Goal: Transaction & Acquisition: Download file/media

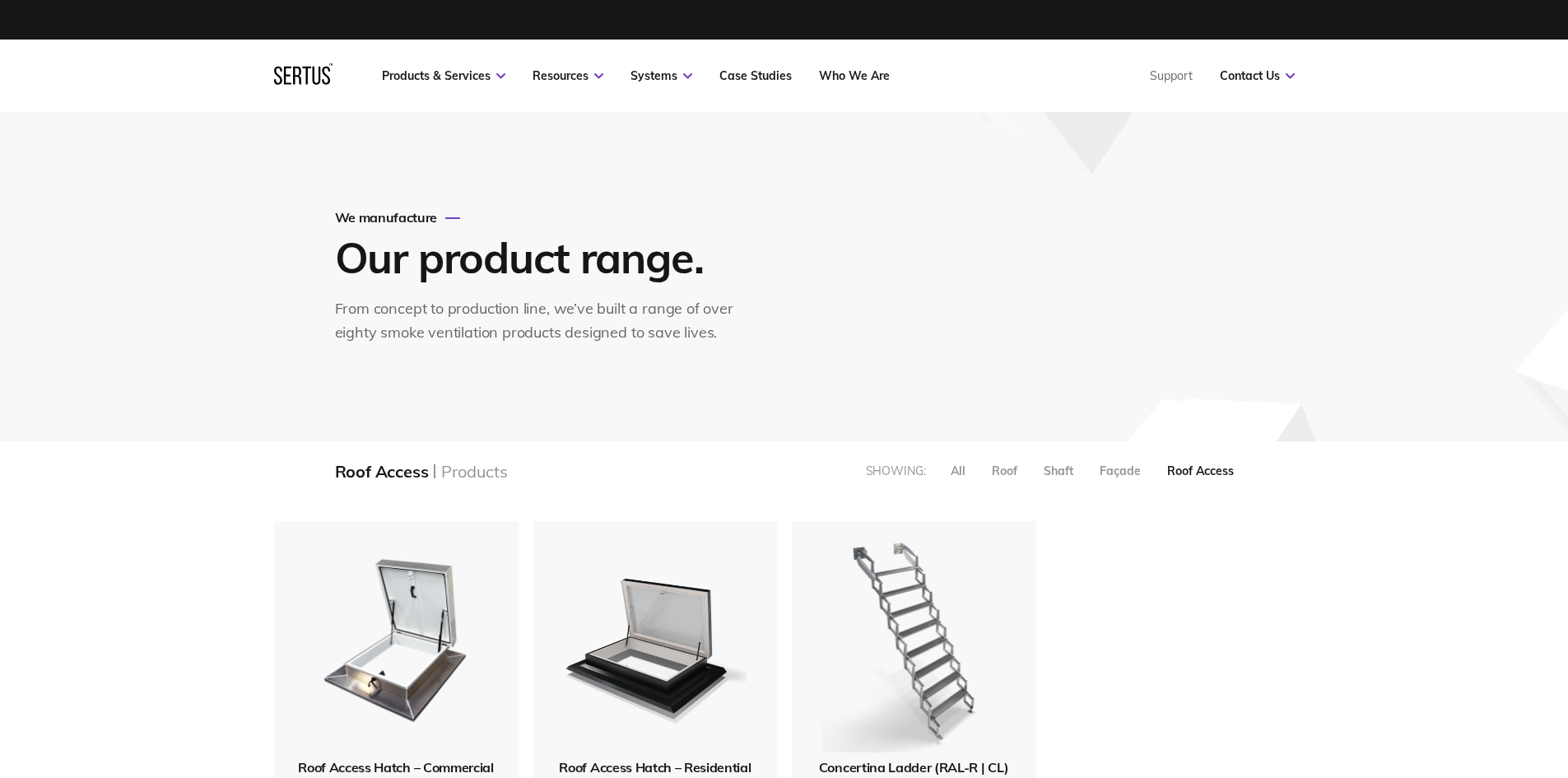
scroll to position [372, 1046]
click at [304, 81] on icon at bounding box center [304, 74] width 58 height 21
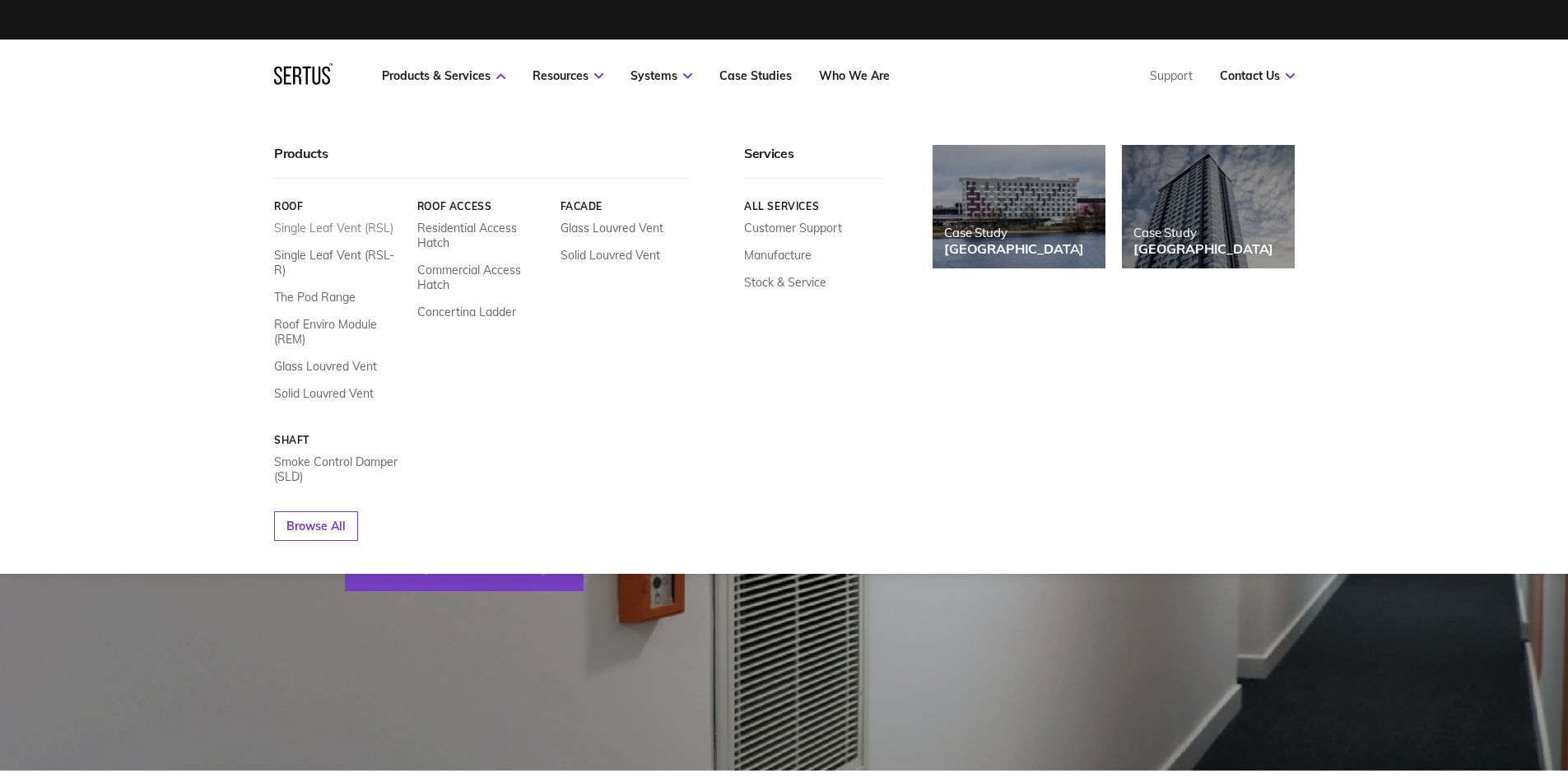
click at [366, 230] on link "Single Leaf Vent (RSL)" at bounding box center [334, 227] width 119 height 15
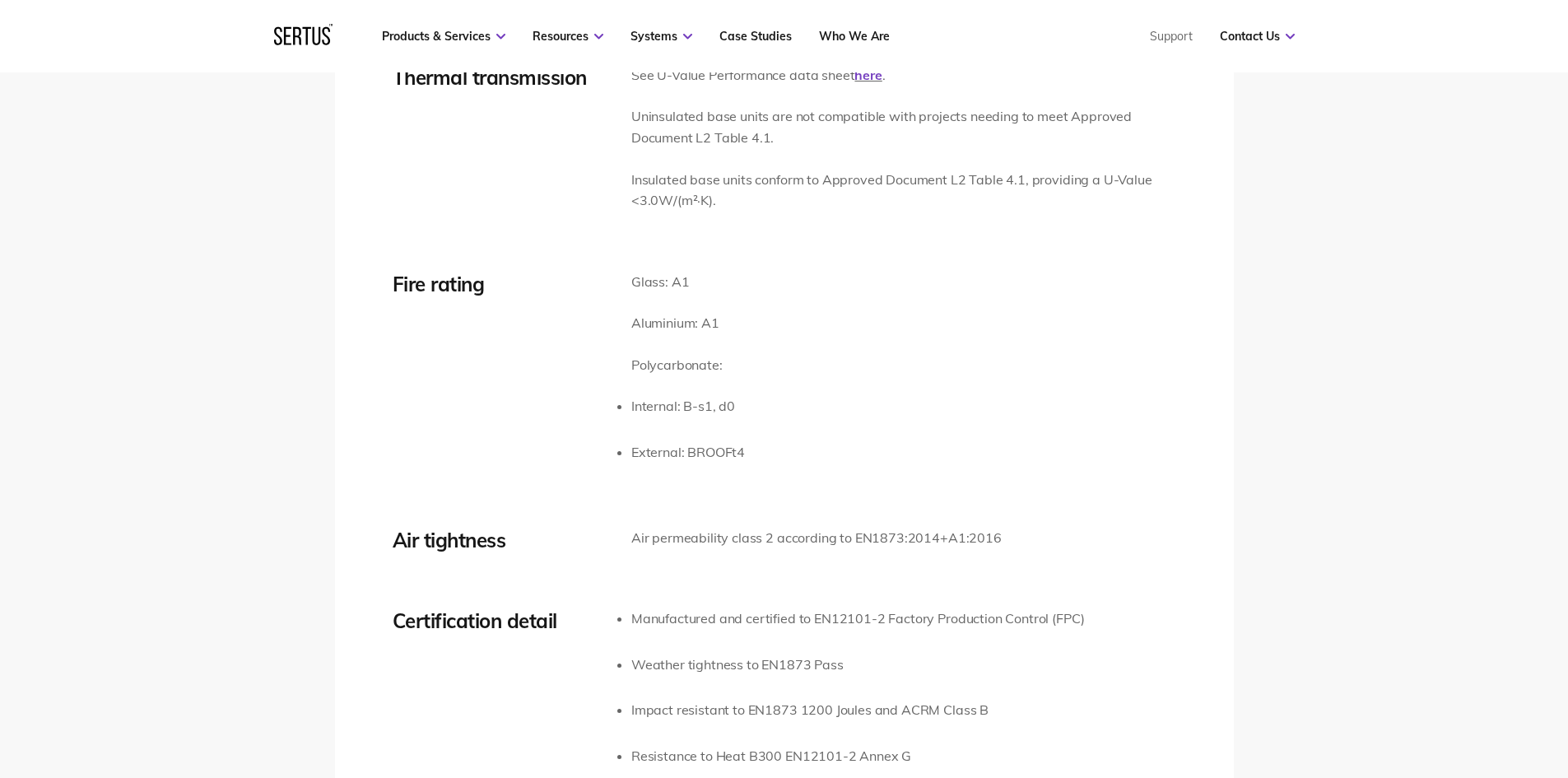
scroll to position [2114, 0]
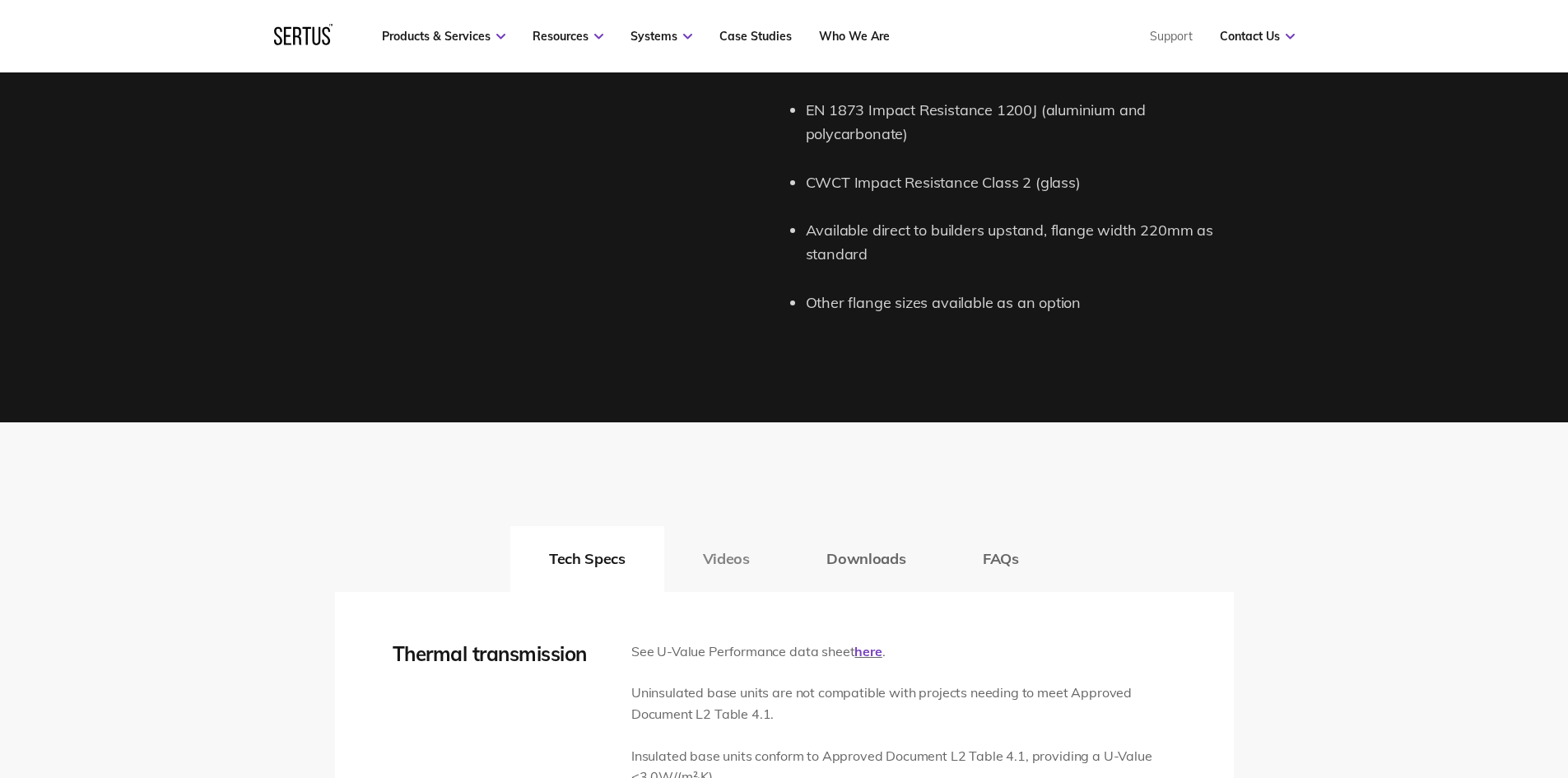
click at [739, 573] on button "Videos" at bounding box center [726, 558] width 124 height 65
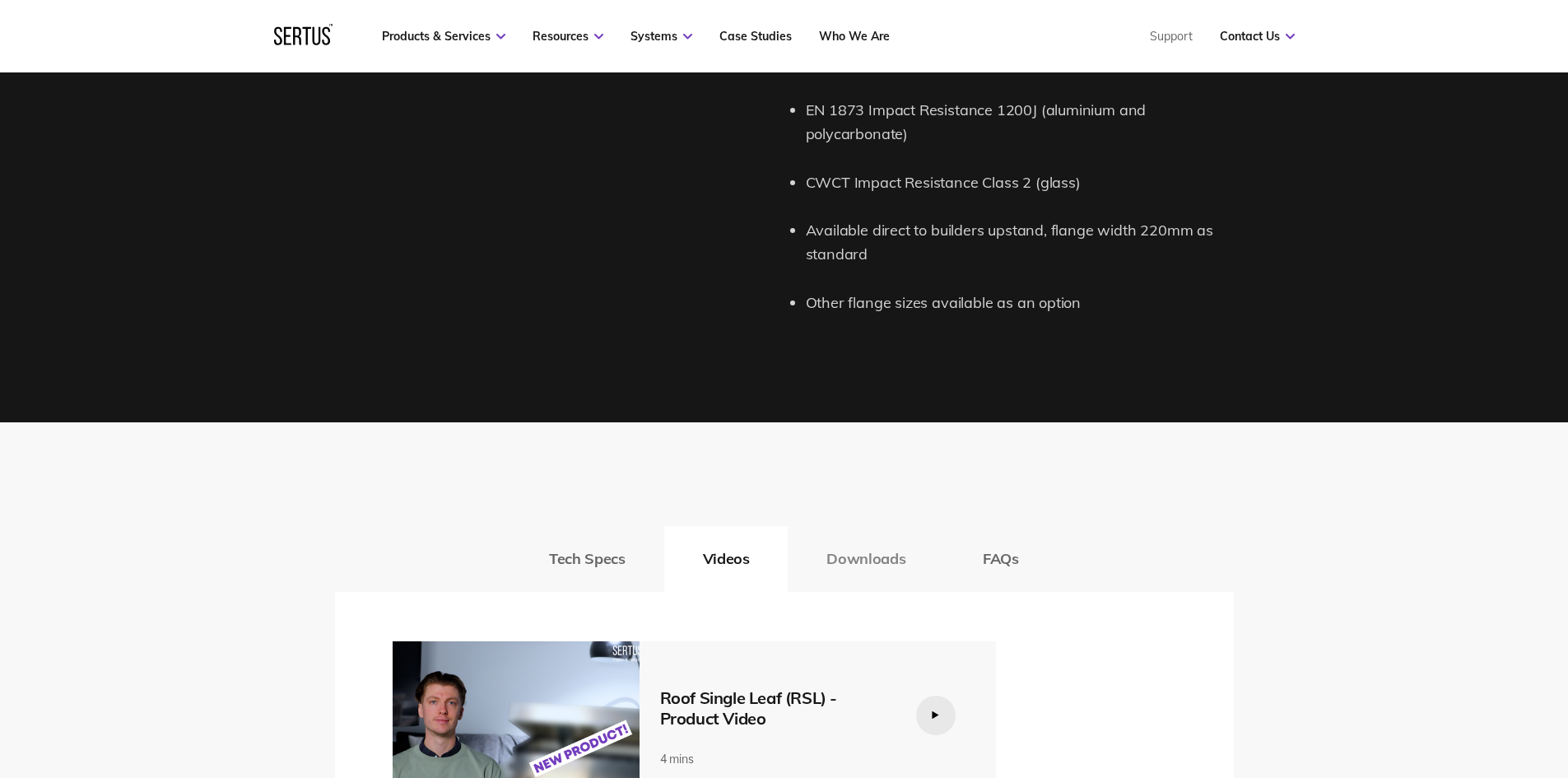
click at [809, 571] on button "Downloads" at bounding box center [865, 558] width 157 height 65
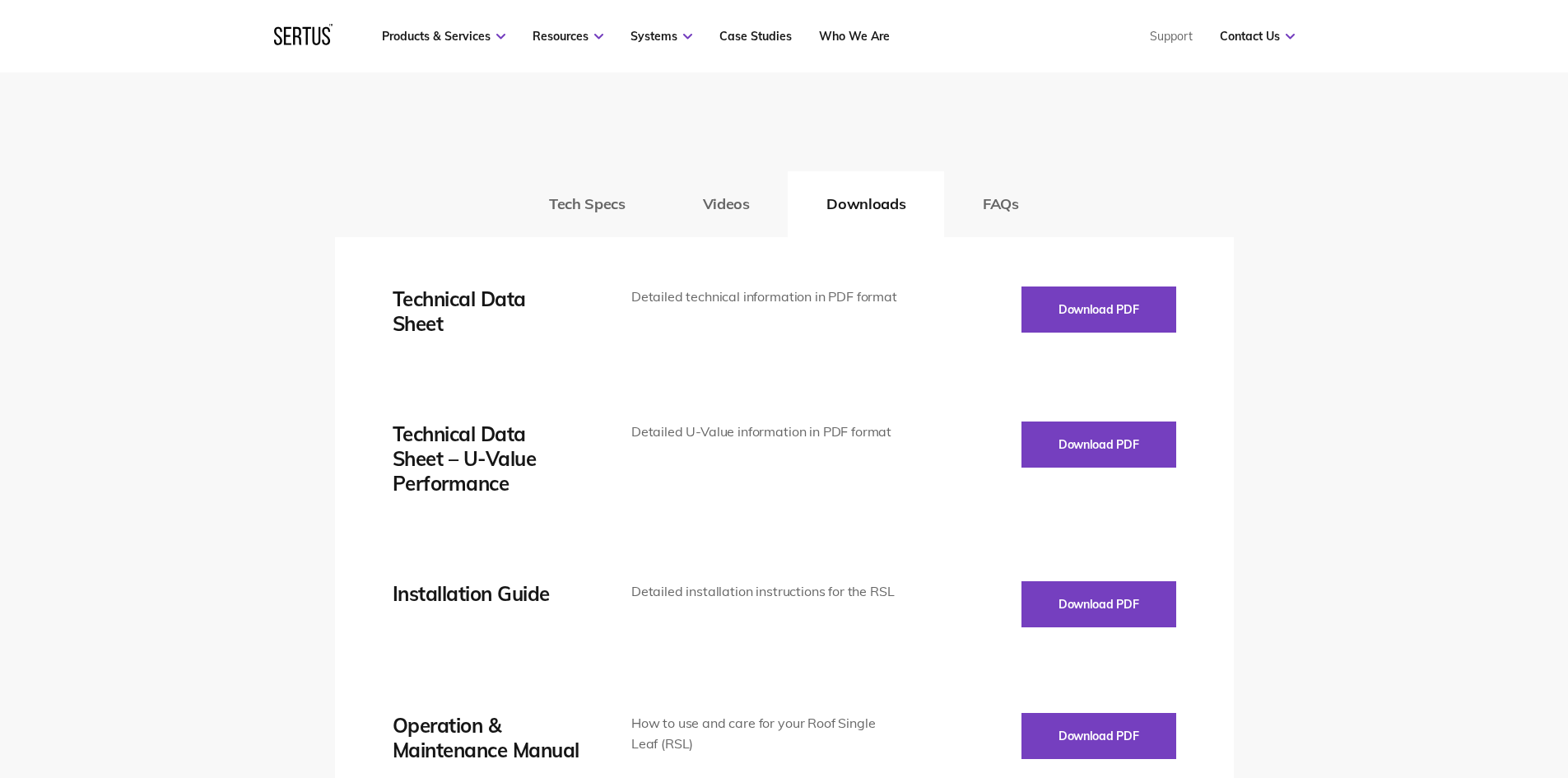
scroll to position [2498, 0]
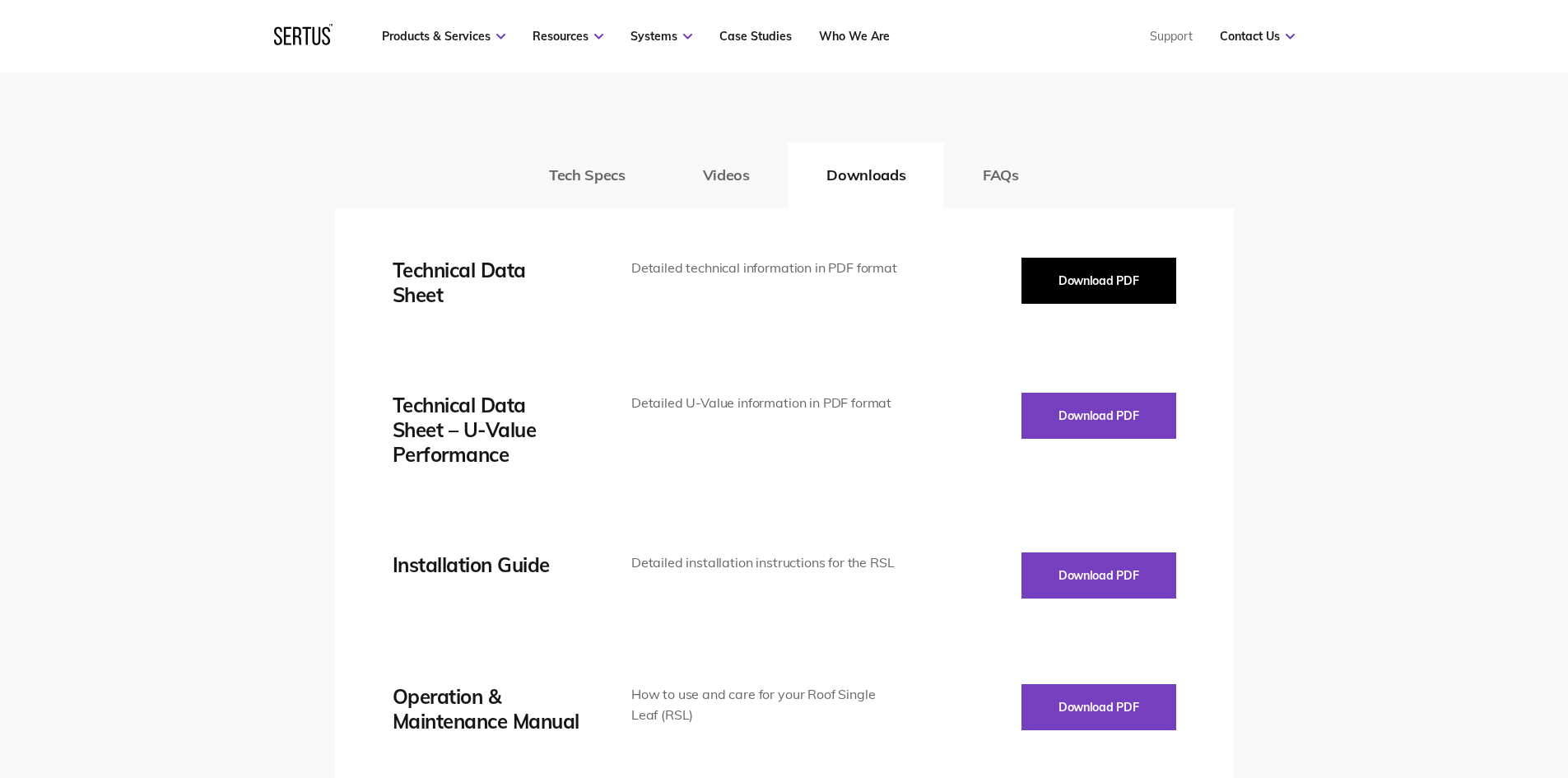
click at [1037, 275] on button "Download PDF" at bounding box center [1099, 281] width 155 height 46
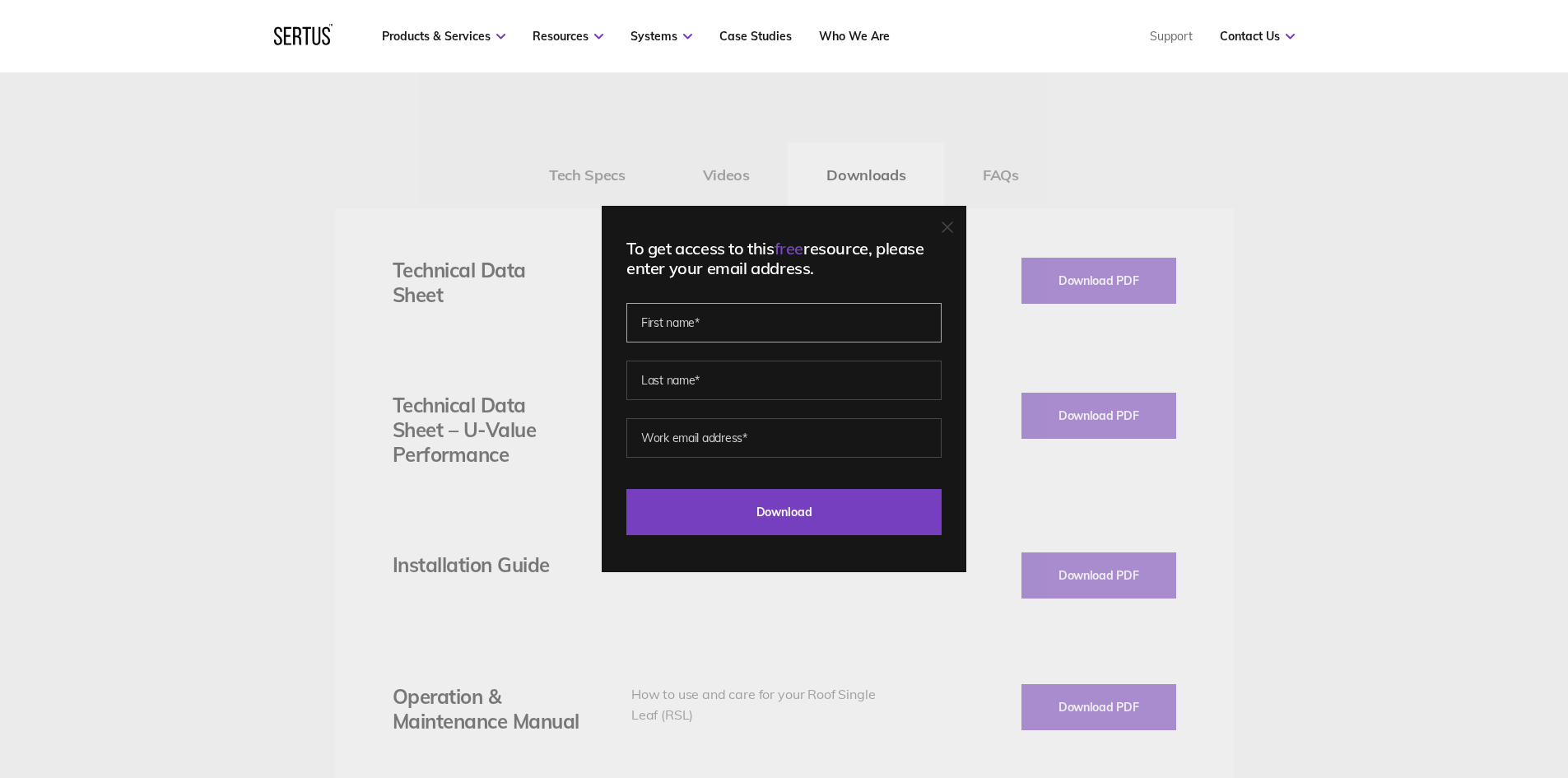
click at [831, 327] on input "text" at bounding box center [784, 322] width 315 height 40
type input "Hamish"
type input "Blair"
click at [657, 436] on input "nf@ajryan.co.uk" at bounding box center [784, 438] width 315 height 40
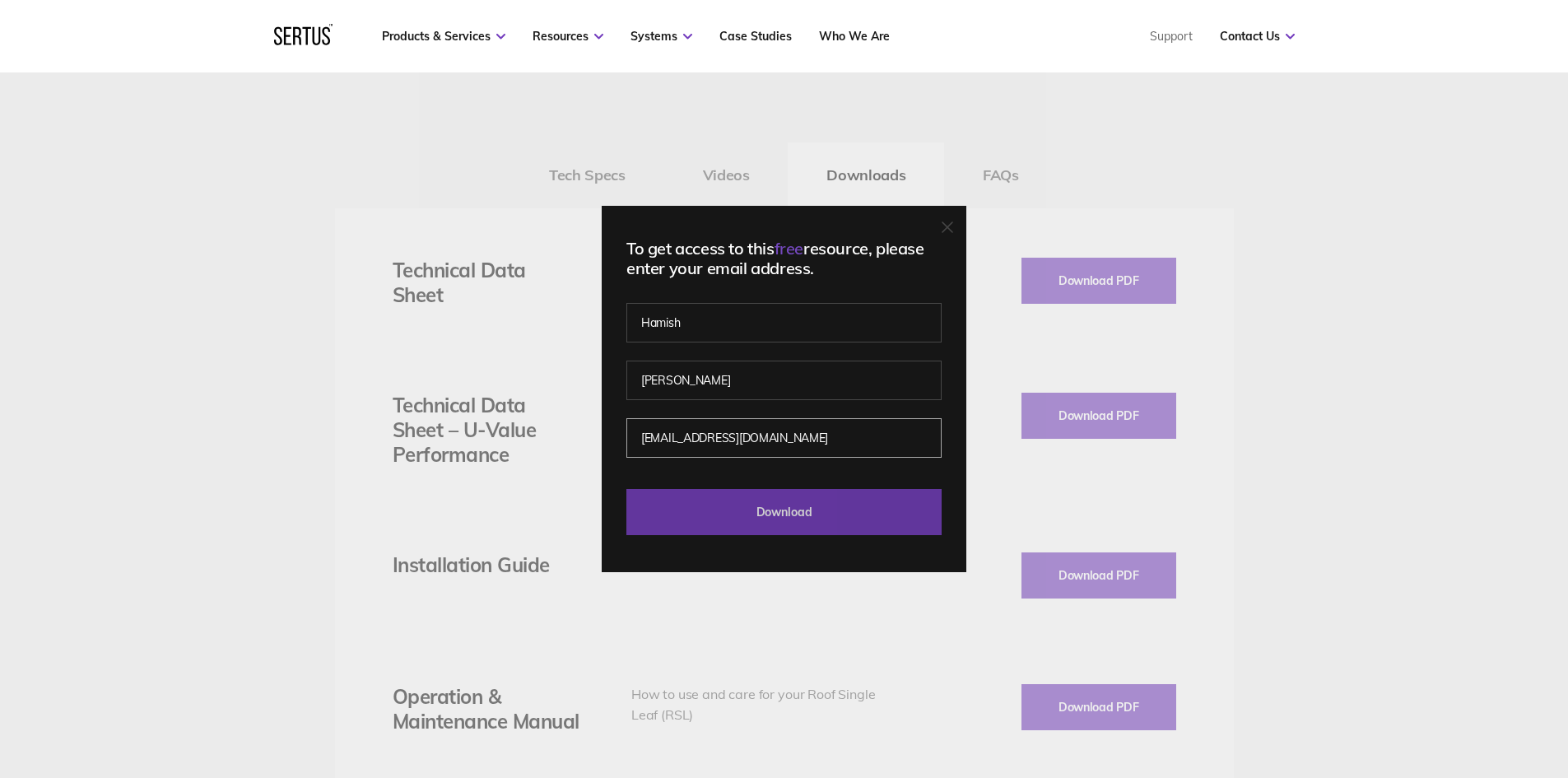
type input "hb@ajryan.co.uk"
click at [749, 526] on input "Download" at bounding box center [784, 512] width 315 height 46
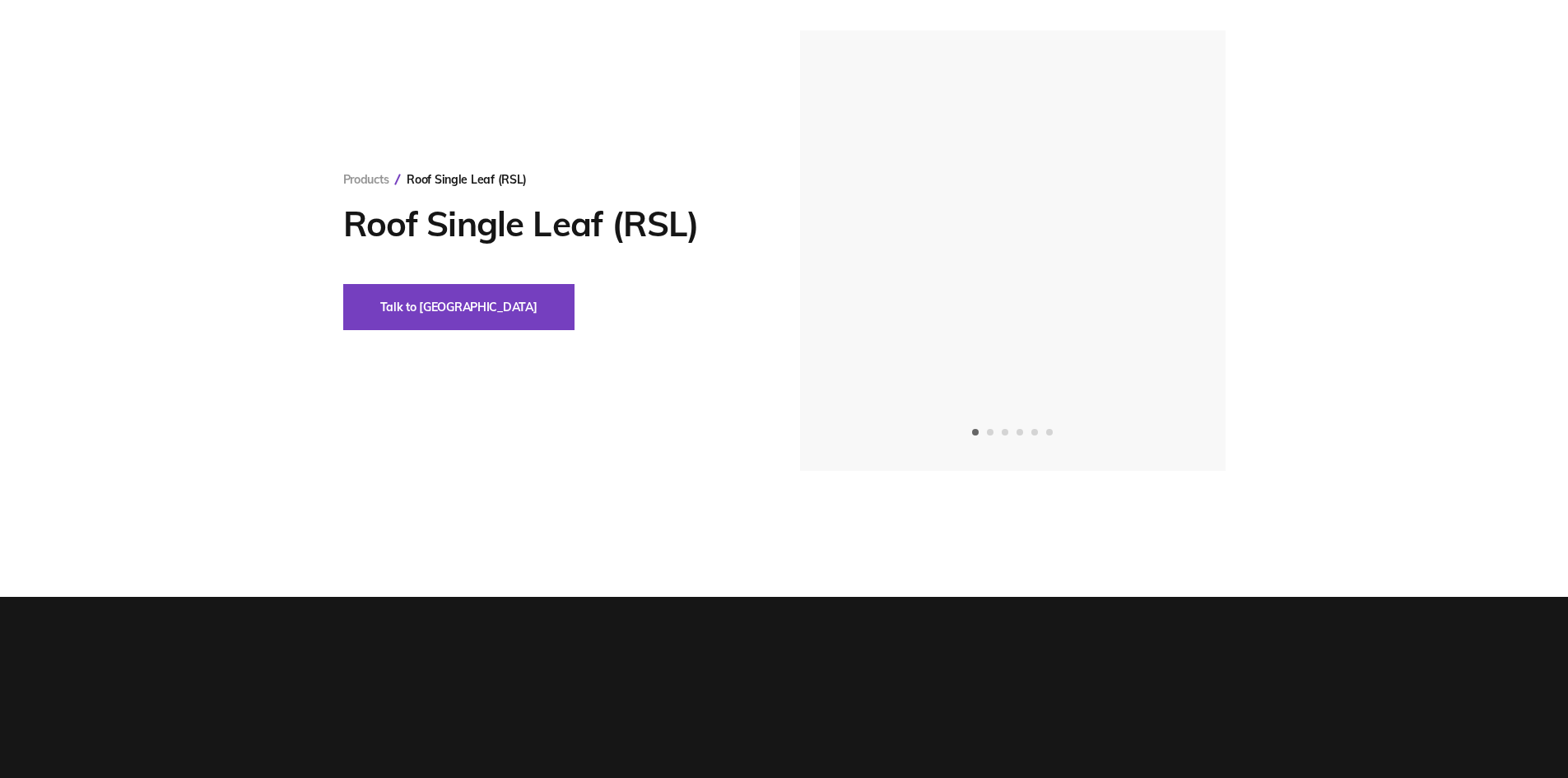
scroll to position [0, 0]
